Goal: Information Seeking & Learning: Understand process/instructions

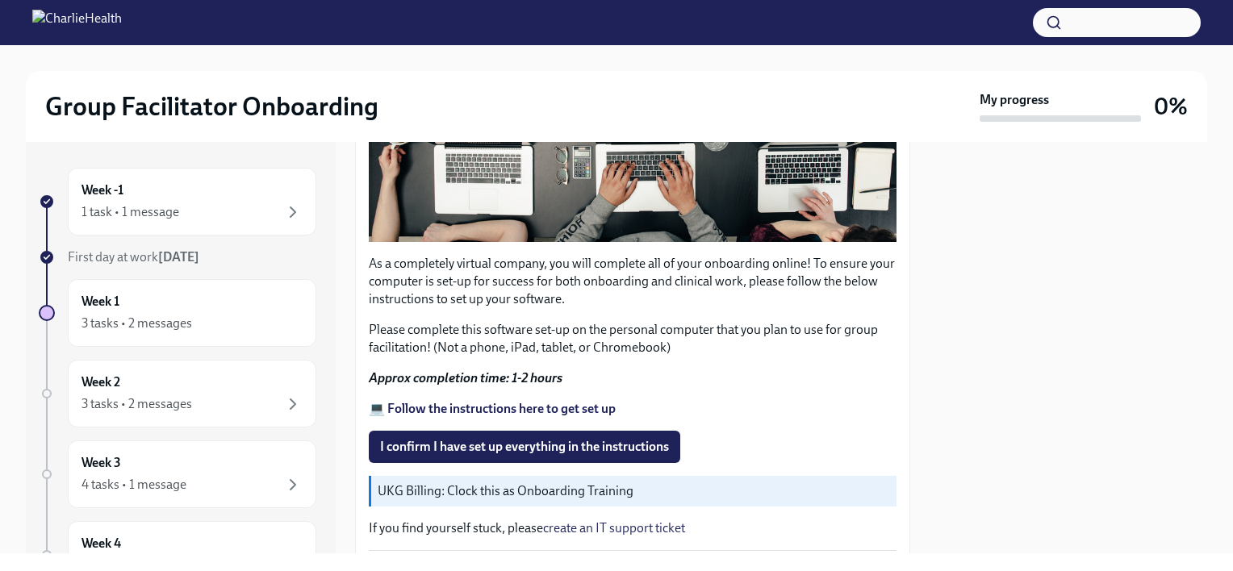
scroll to position [451, 0]
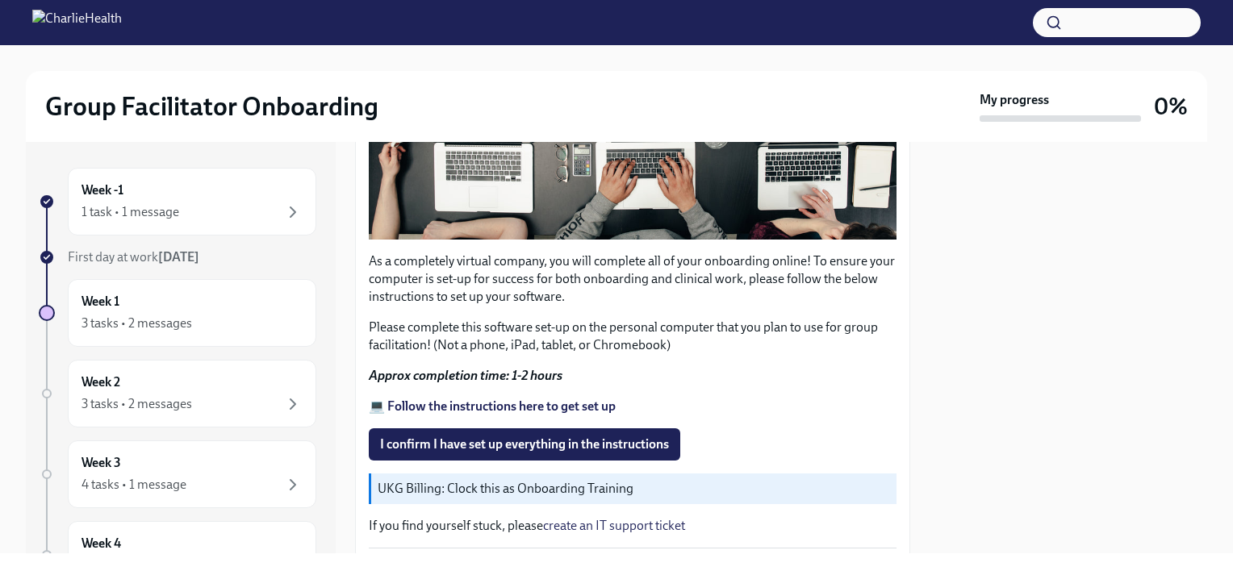
click at [543, 400] on strong "💻 Follow the instructions here to get set up" at bounding box center [492, 406] width 247 height 15
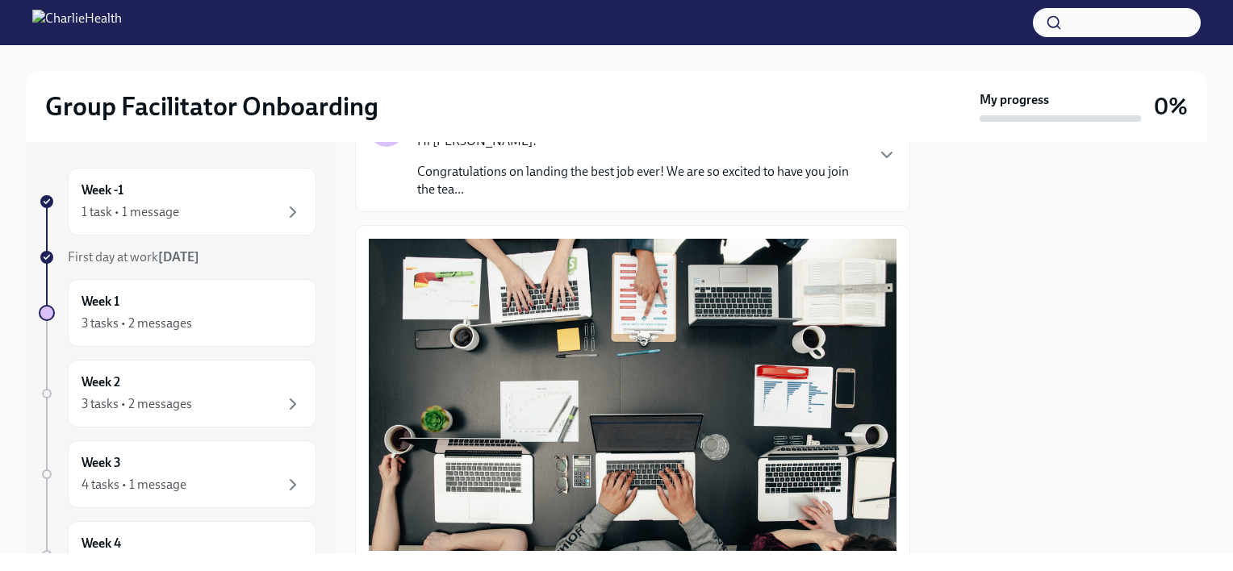
scroll to position [0, 0]
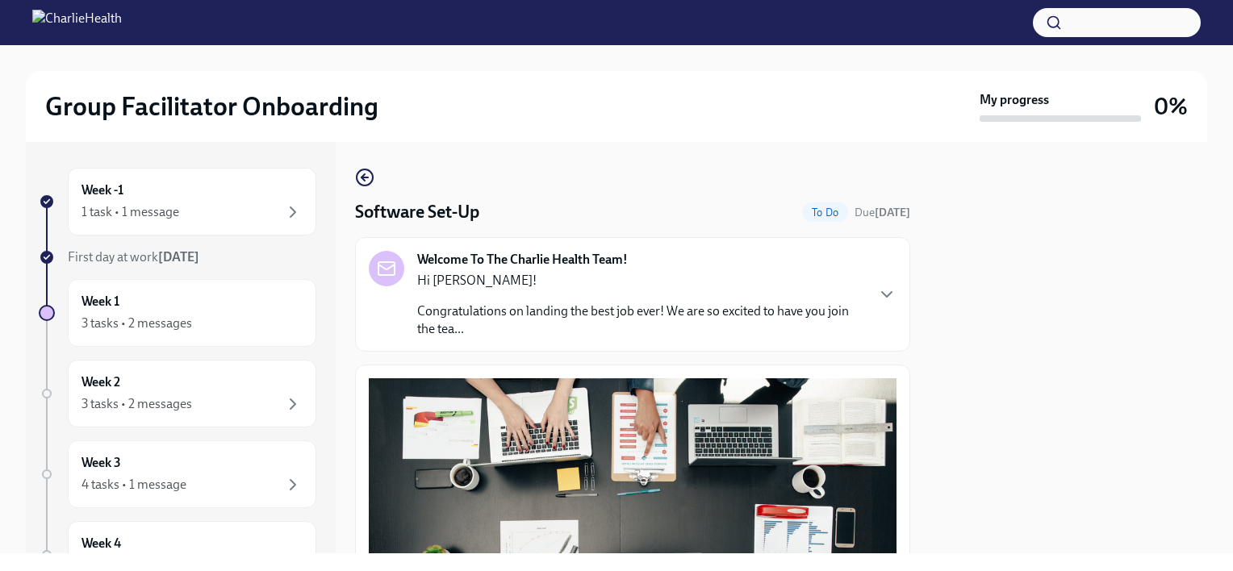
click at [777, 255] on div "Welcome To The Charlie Health Team! Hi [PERSON_NAME]! Congratulations on landin…" at bounding box center [640, 294] width 447 height 87
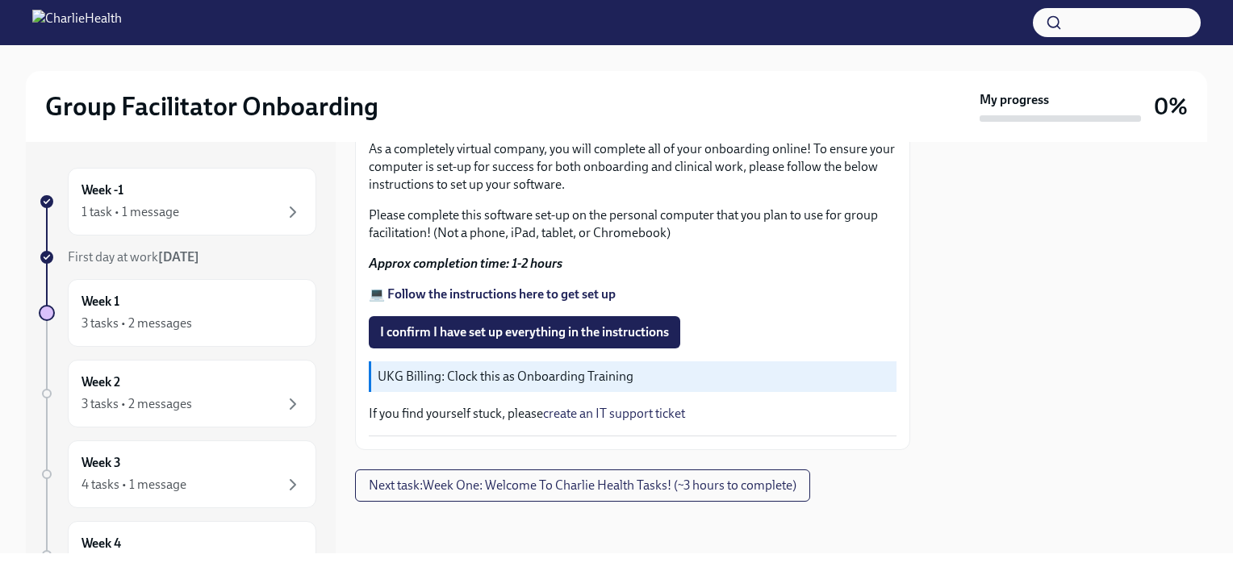
scroll to position [1337, 0]
click at [578, 302] on strong "💻 Follow the instructions here to get set up" at bounding box center [492, 294] width 247 height 15
click at [190, 207] on div "1 task • 1 message" at bounding box center [192, 212] width 221 height 19
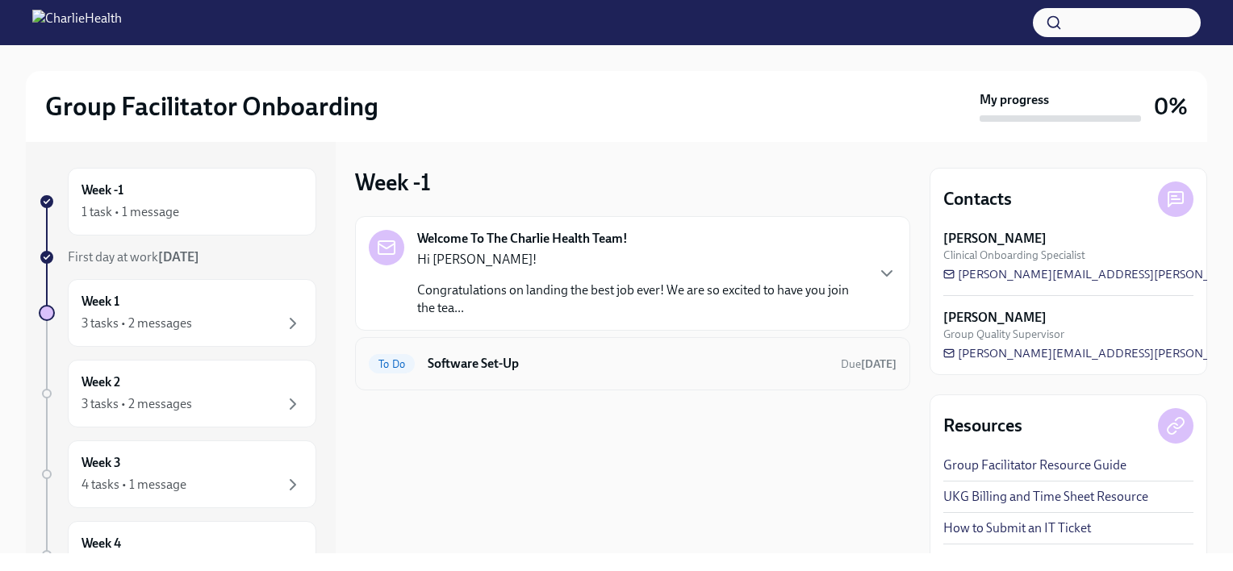
click at [467, 358] on h6 "Software Set-Up" at bounding box center [628, 364] width 400 height 18
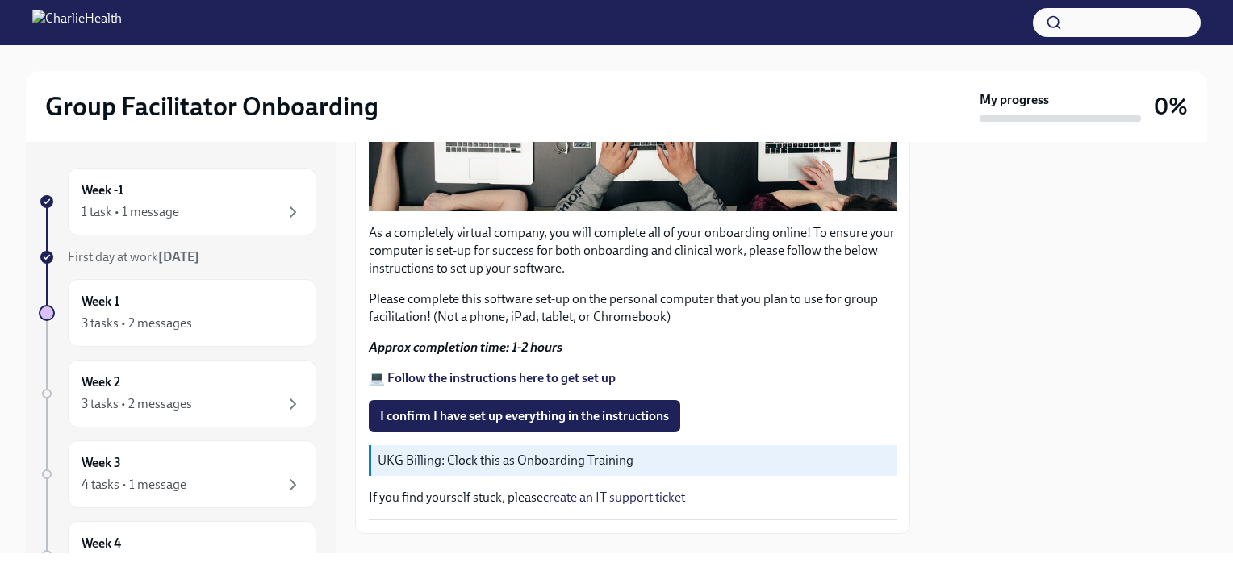
scroll to position [514, 0]
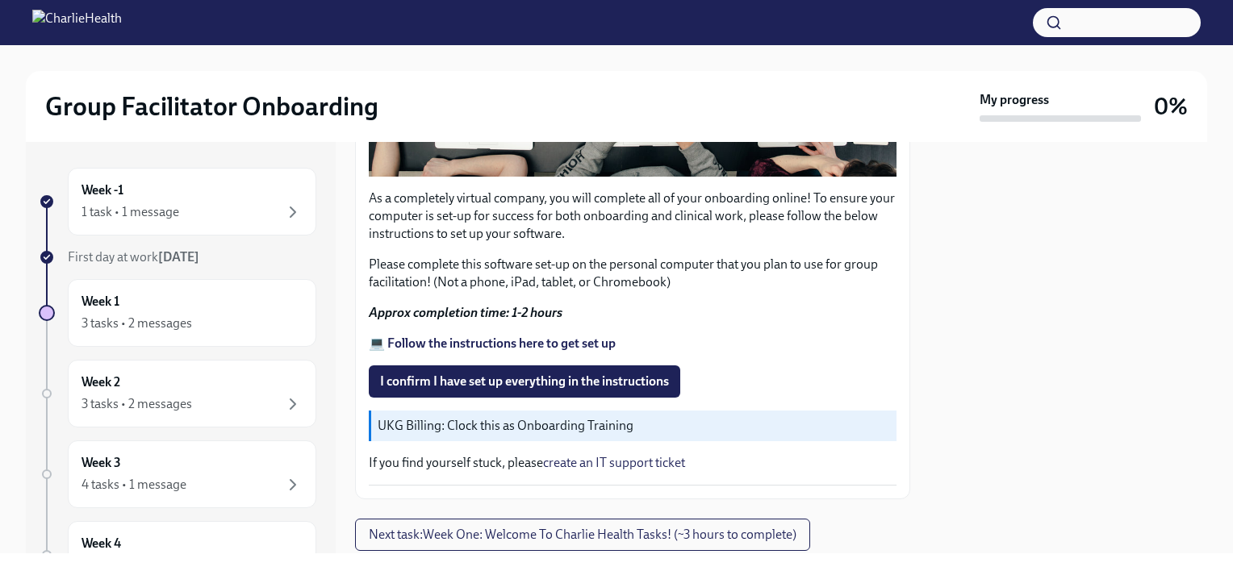
click at [575, 337] on strong "💻 Follow the instructions here to get set up" at bounding box center [492, 343] width 247 height 15
